Goal: Transaction & Acquisition: Purchase product/service

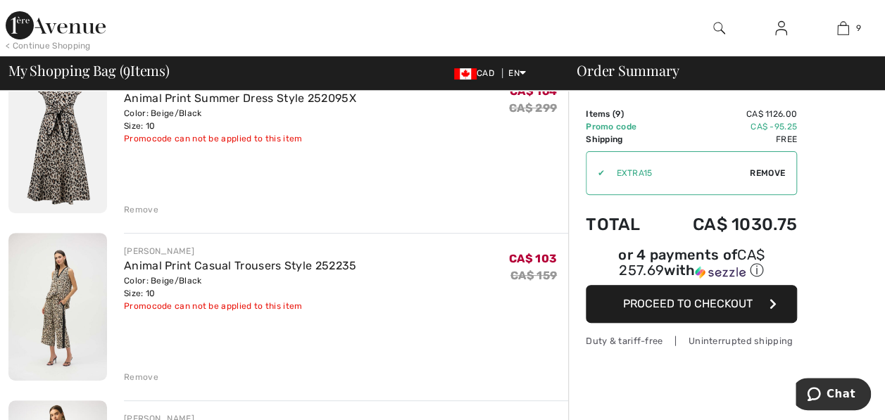
scroll to position [211, 0]
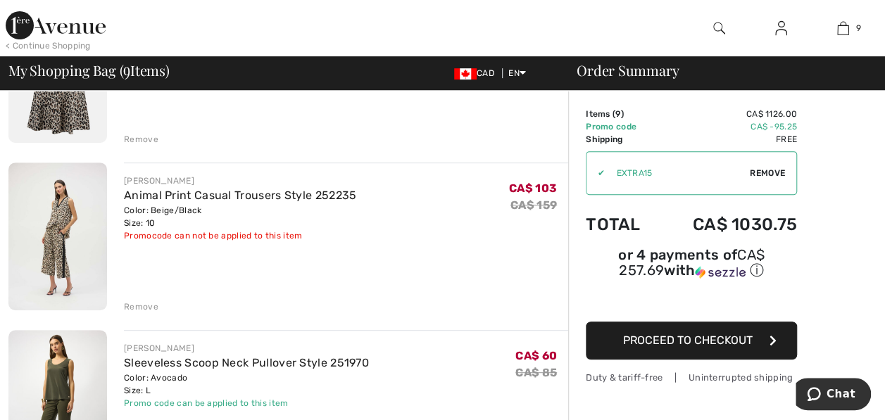
click at [134, 302] on div "Remove" at bounding box center [141, 307] width 34 height 13
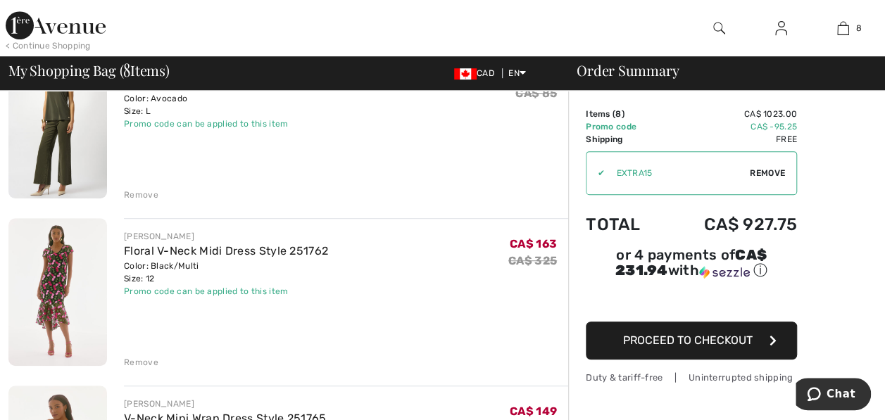
scroll to position [422, 0]
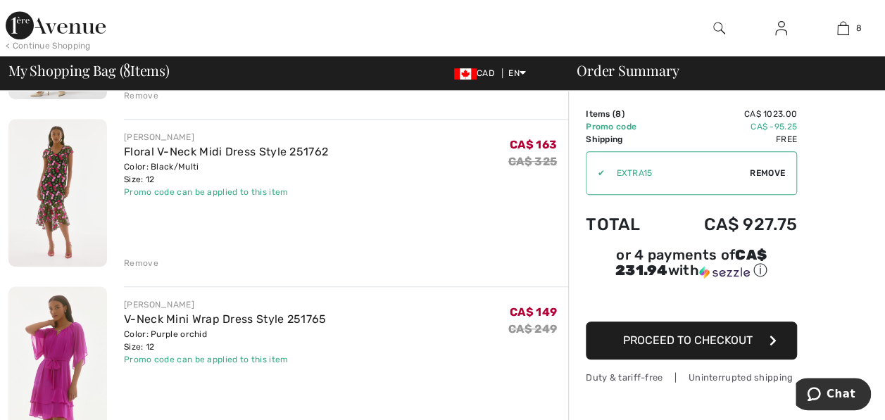
click at [140, 260] on div "Remove" at bounding box center [141, 263] width 34 height 13
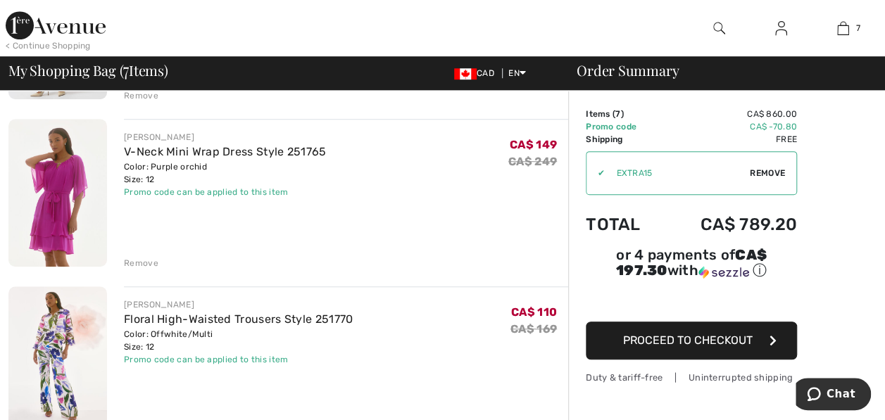
click at [141, 258] on div "Remove" at bounding box center [141, 263] width 34 height 13
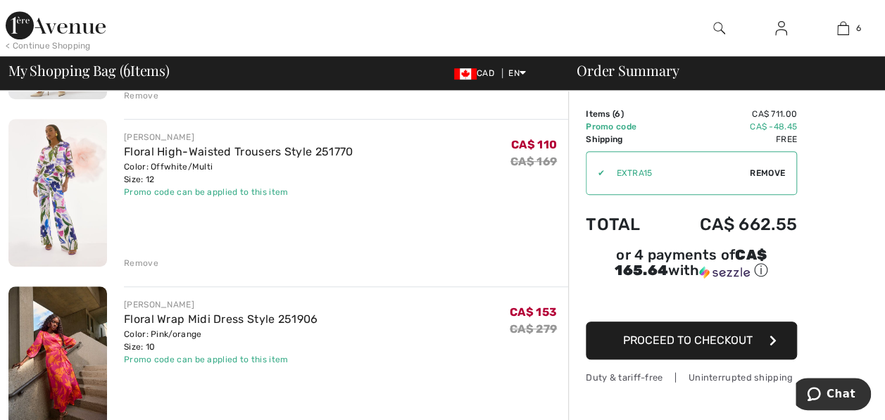
click at [135, 258] on div "Remove" at bounding box center [141, 263] width 34 height 13
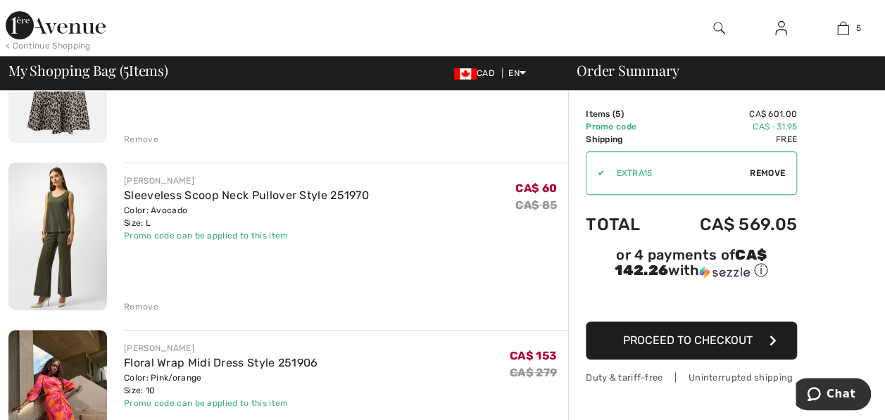
scroll to position [282, 0]
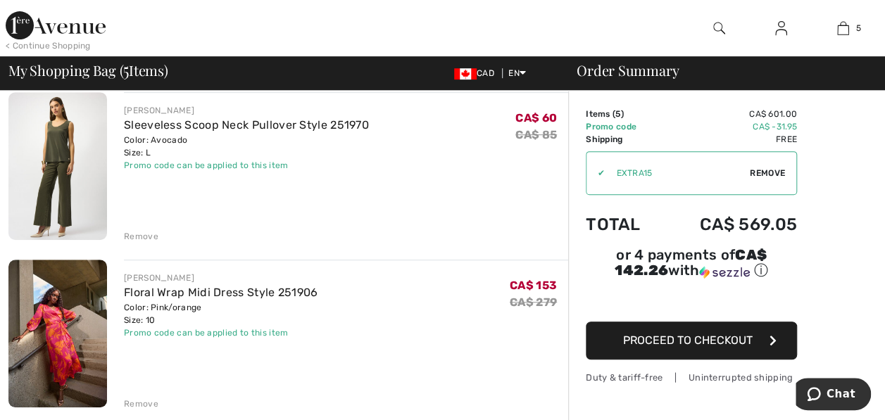
click at [145, 233] on div "Remove" at bounding box center [141, 236] width 34 height 13
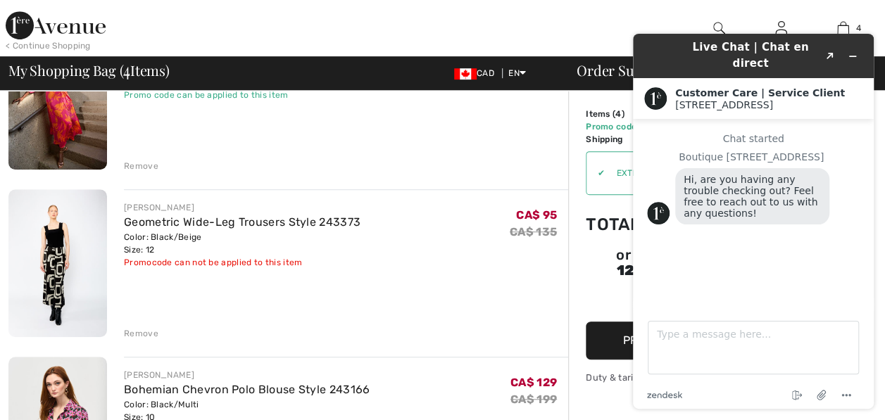
scroll to position [0, 0]
click at [585, 18] on div "< Continue Shopping 4 Added to Bag Joseph Ribkoff Animal Print Summer Dress Sty…" at bounding box center [442, 28] width 885 height 56
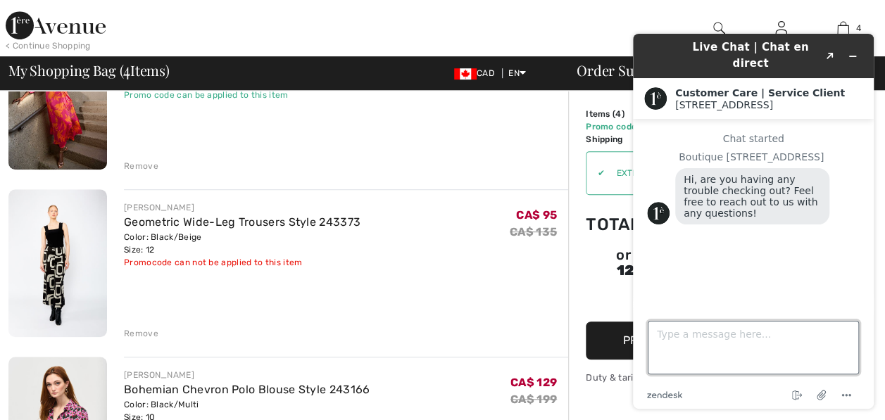
click at [683, 346] on textarea "Type a message here..." at bounding box center [753, 347] width 211 height 53
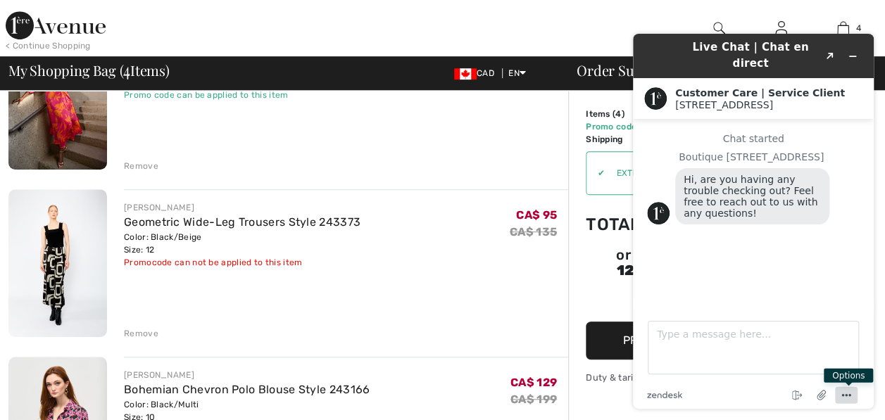
click at [842, 391] on icon "Menu" at bounding box center [846, 395] width 17 height 17
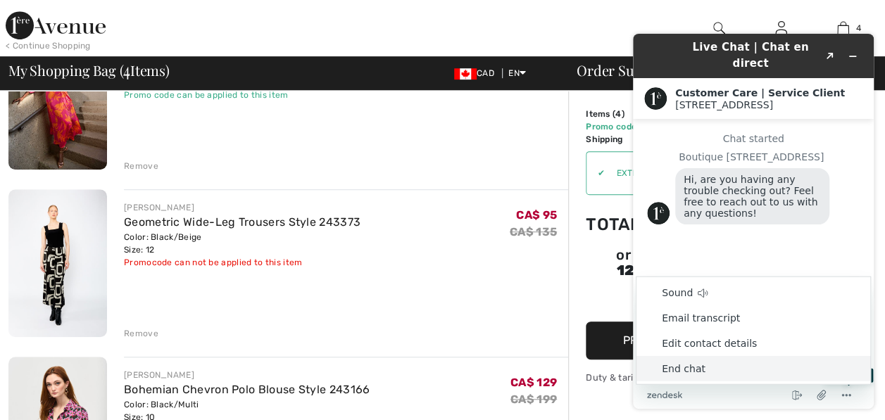
click at [714, 366] on li "End chat" at bounding box center [753, 368] width 234 height 25
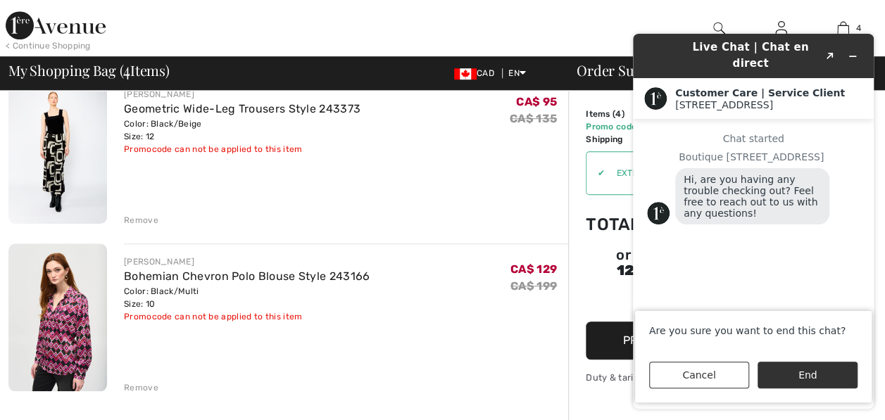
scroll to position [493, 0]
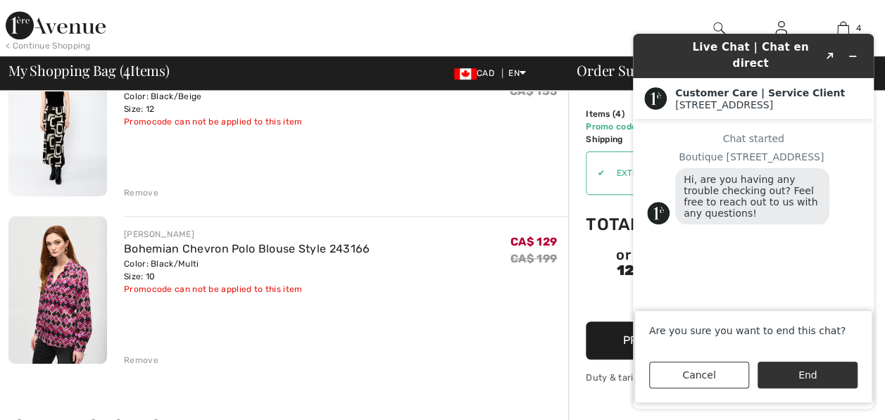
click at [139, 357] on div "Remove" at bounding box center [141, 360] width 34 height 13
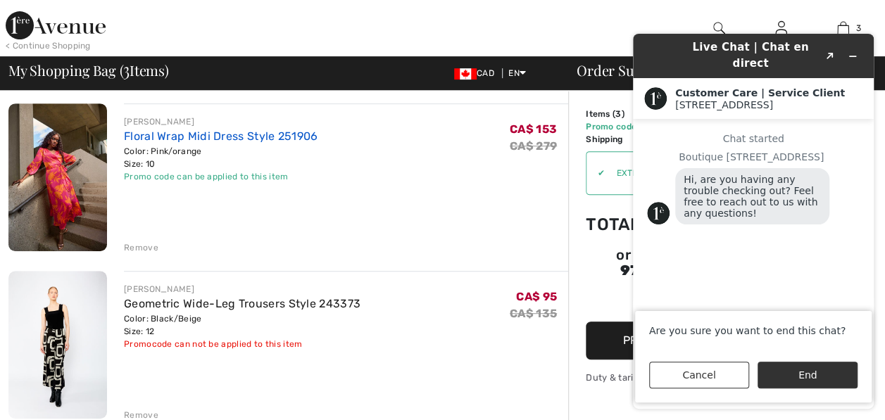
scroll to position [282, 0]
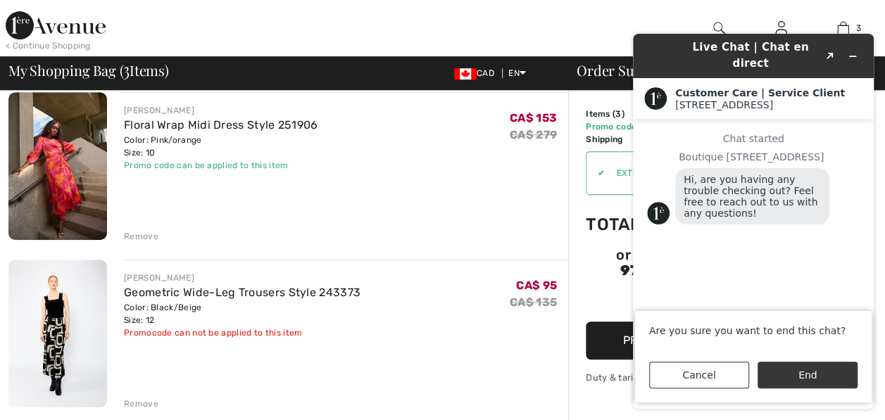
click at [801, 371] on button "End" at bounding box center [807, 375] width 100 height 27
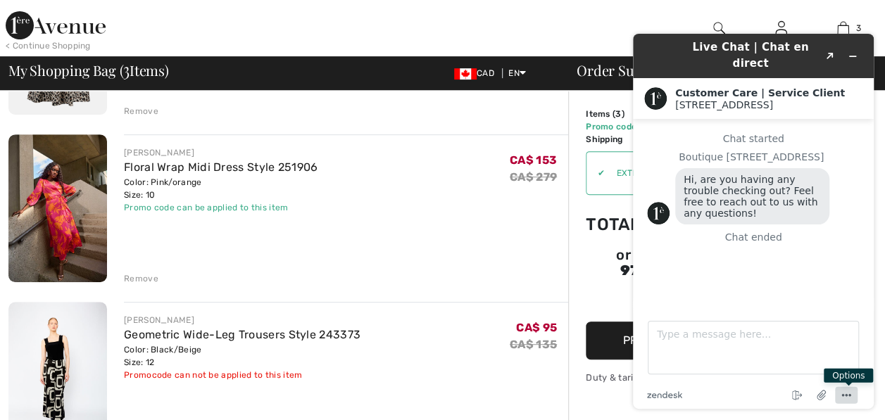
scroll to position [211, 0]
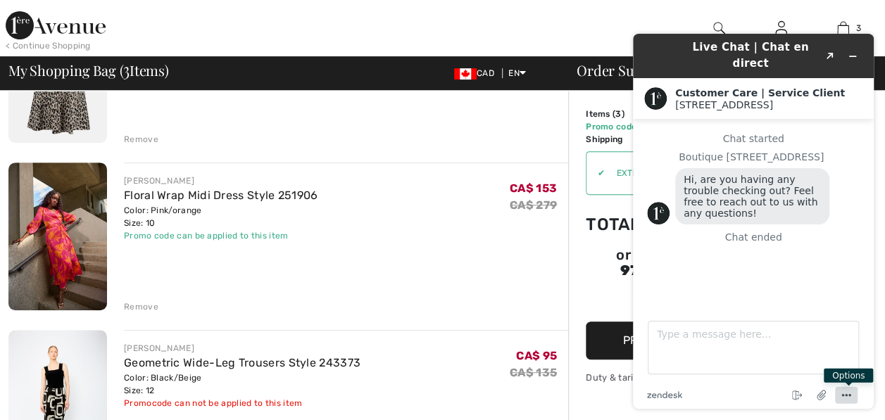
click at [848, 390] on icon "Menu" at bounding box center [846, 395] width 17 height 17
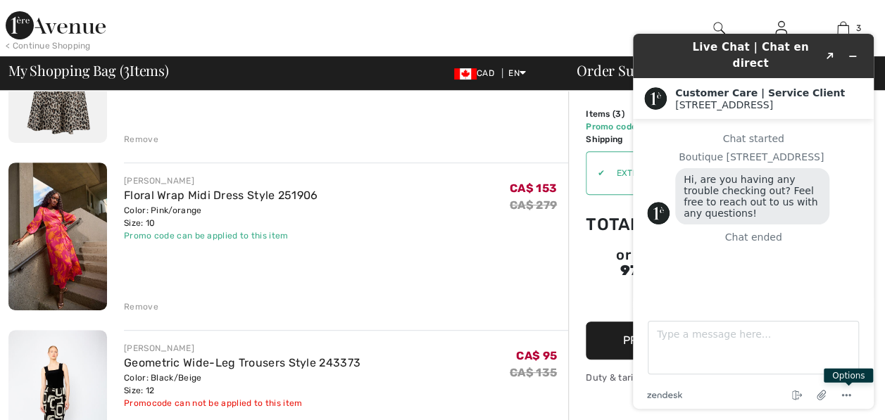
click at [670, 2] on div "< Continue Shopping 3 Added to Bag Joseph Ribkoff Animal Print Summer Dress Sty…" at bounding box center [442, 28] width 885 height 56
click at [851, 46] on button "Minimize widget" at bounding box center [852, 56] width 23 height 20
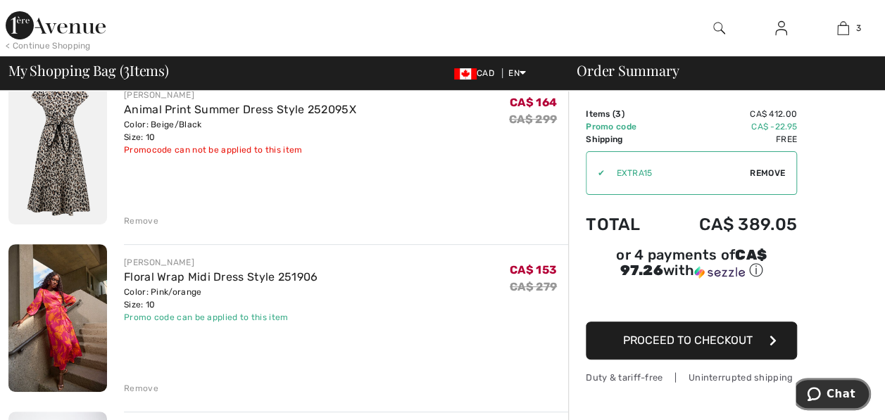
scroll to position [141, 0]
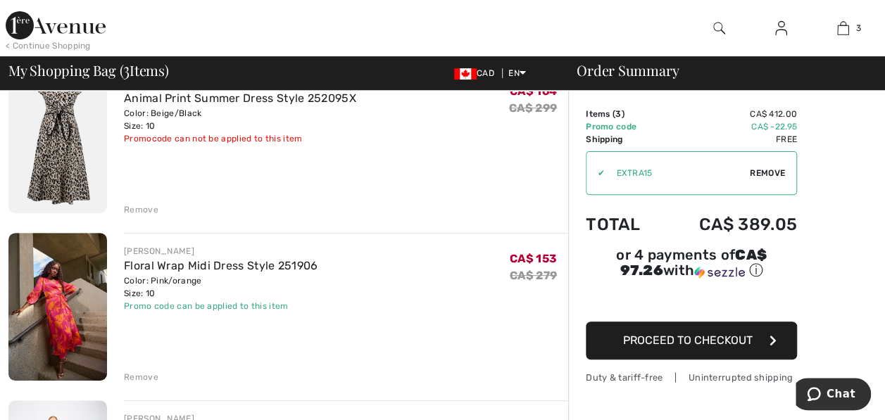
click at [79, 277] on img at bounding box center [57, 307] width 99 height 148
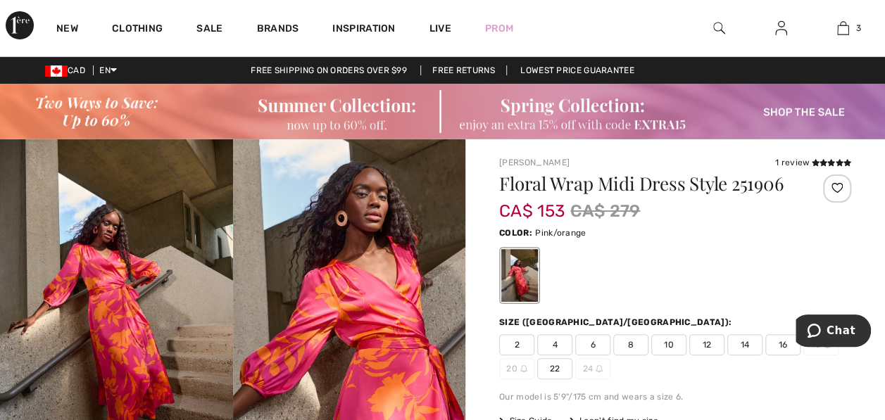
click at [828, 158] on span at bounding box center [830, 163] width 42 height 10
click at [828, 159] on icon at bounding box center [831, 162] width 8 height 7
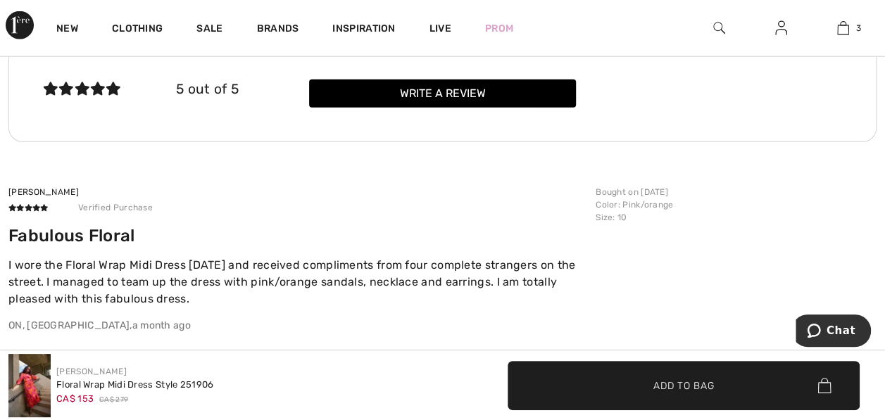
scroll to position [1851, 0]
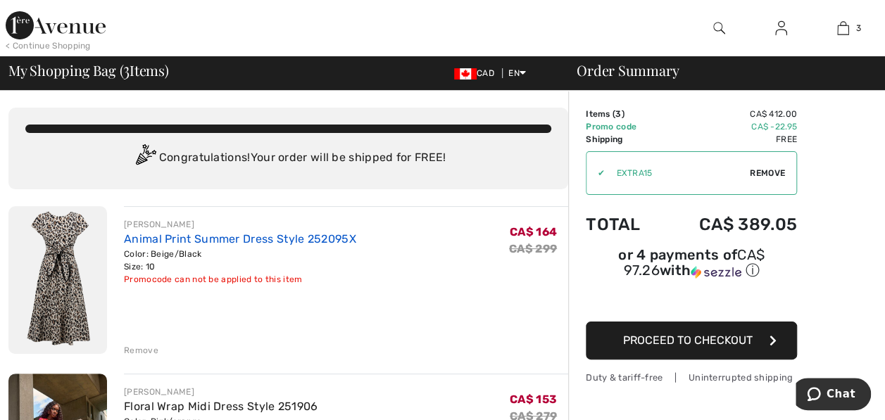
click at [231, 232] on link "Animal Print Summer Dress Style 252095X" at bounding box center [240, 238] width 232 height 13
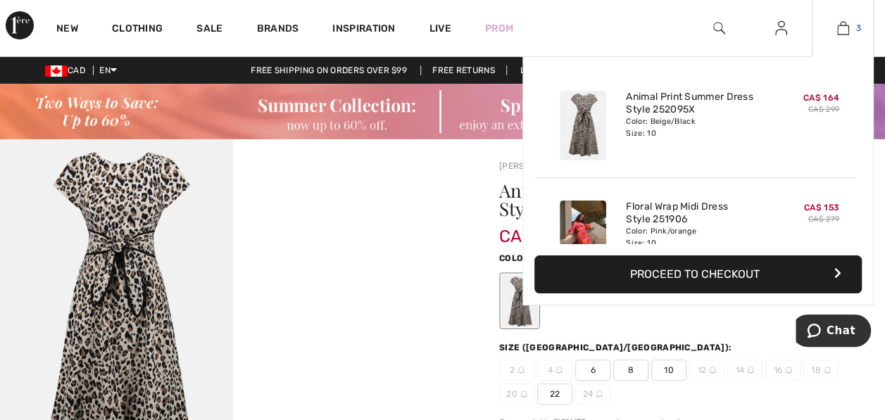
click at [845, 22] on img at bounding box center [843, 28] width 12 height 17
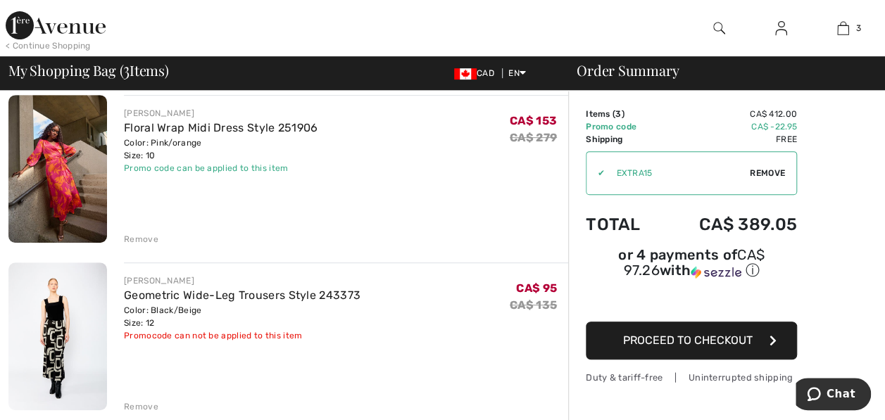
scroll to position [141, 0]
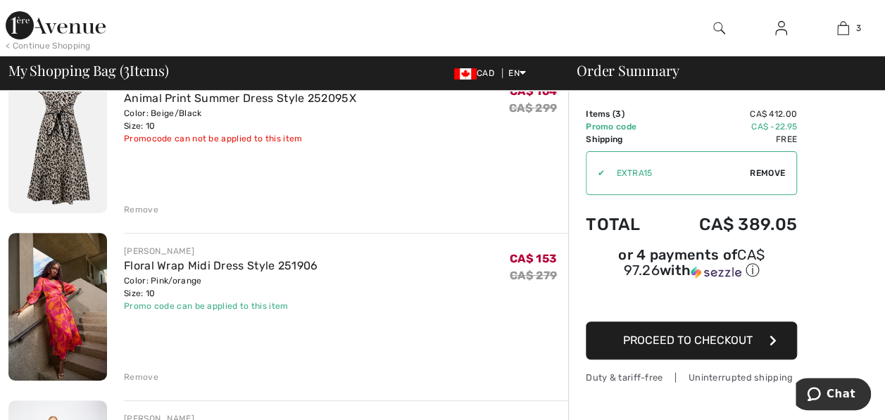
click at [70, 317] on img at bounding box center [57, 307] width 99 height 148
click at [141, 372] on div "Remove" at bounding box center [141, 377] width 34 height 13
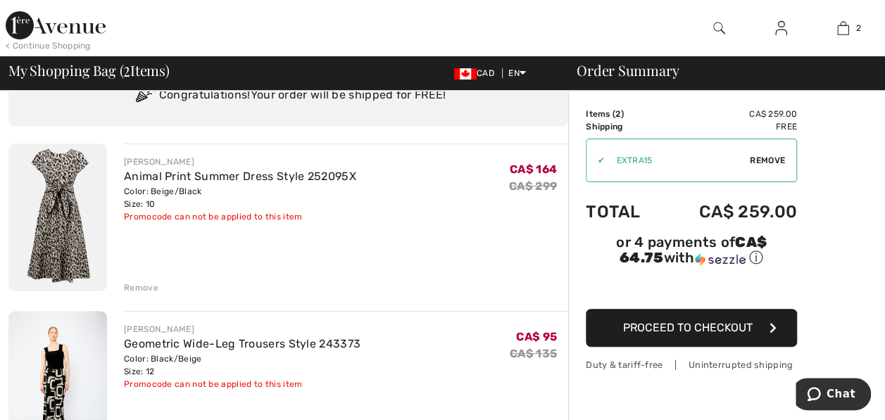
scroll to position [141, 0]
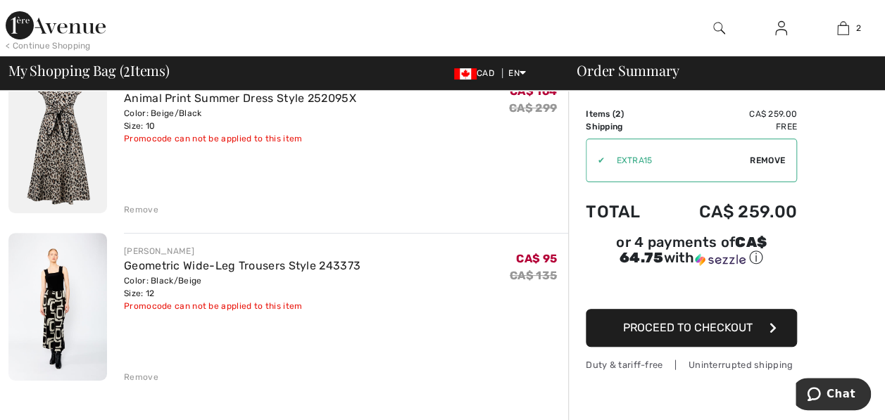
click at [58, 313] on img at bounding box center [57, 307] width 99 height 148
